Goal: Task Accomplishment & Management: Manage account settings

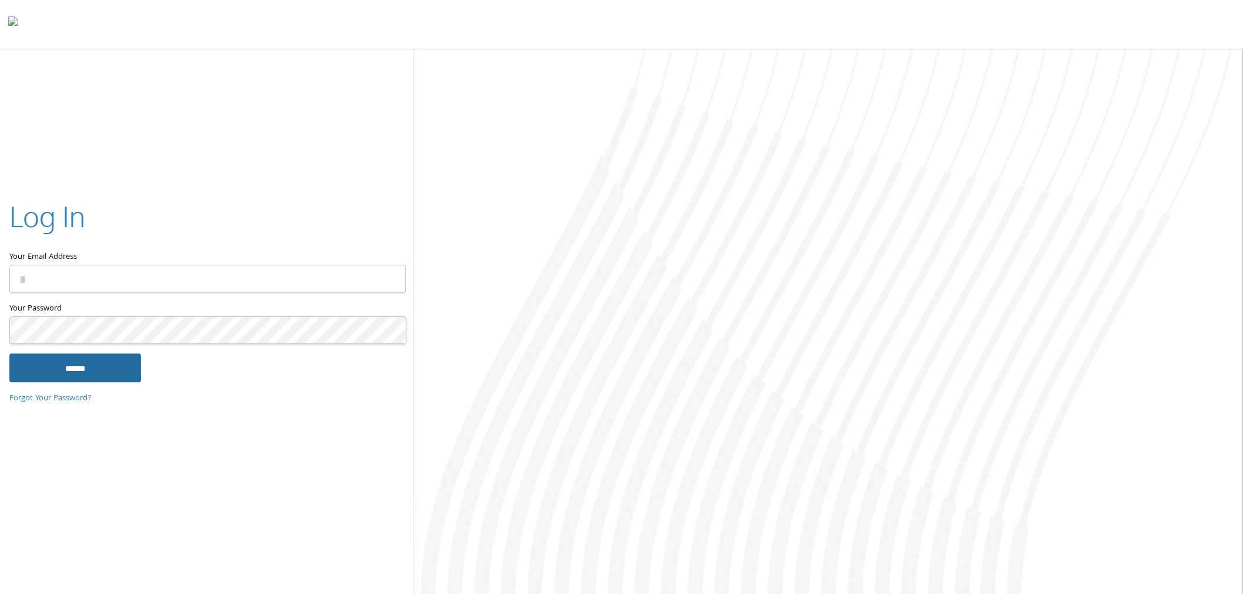
type input "**********"
click at [75, 370] on input "******" at bounding box center [75, 368] width 132 height 28
type input "**********"
click at [102, 372] on input "******" at bounding box center [75, 368] width 132 height 28
